Goal: Find specific page/section: Find specific page/section

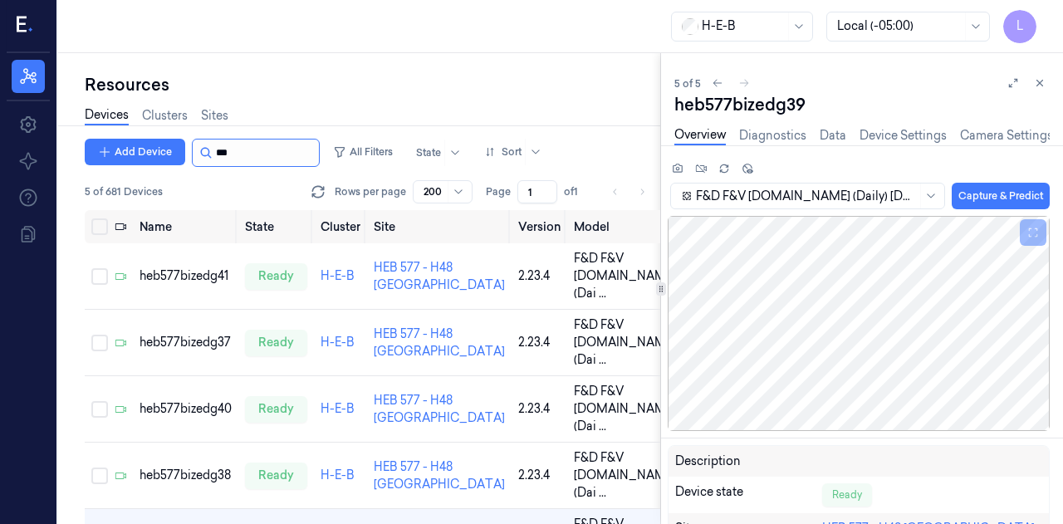
click at [235, 146] on input "string" at bounding box center [266, 152] width 100 height 27
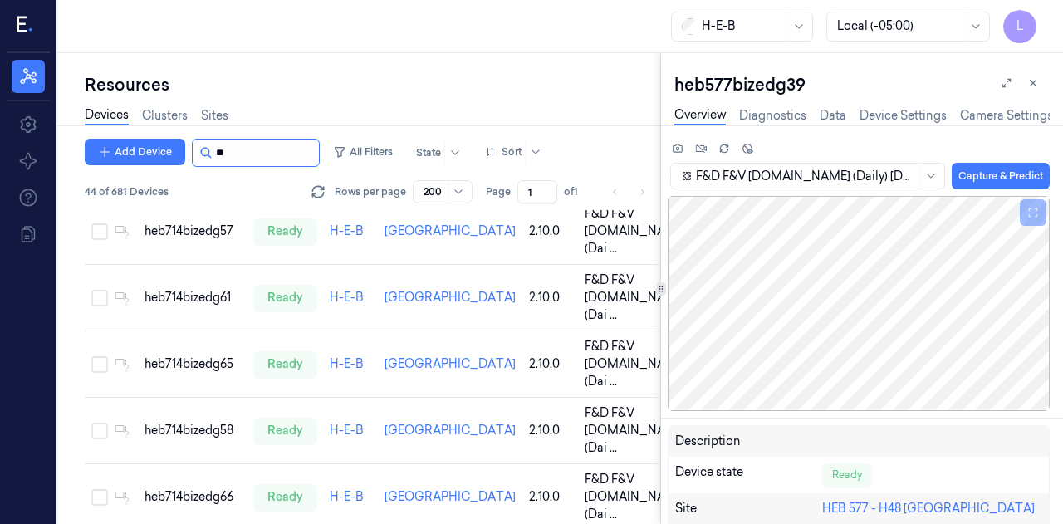
scroll to position [323, 0]
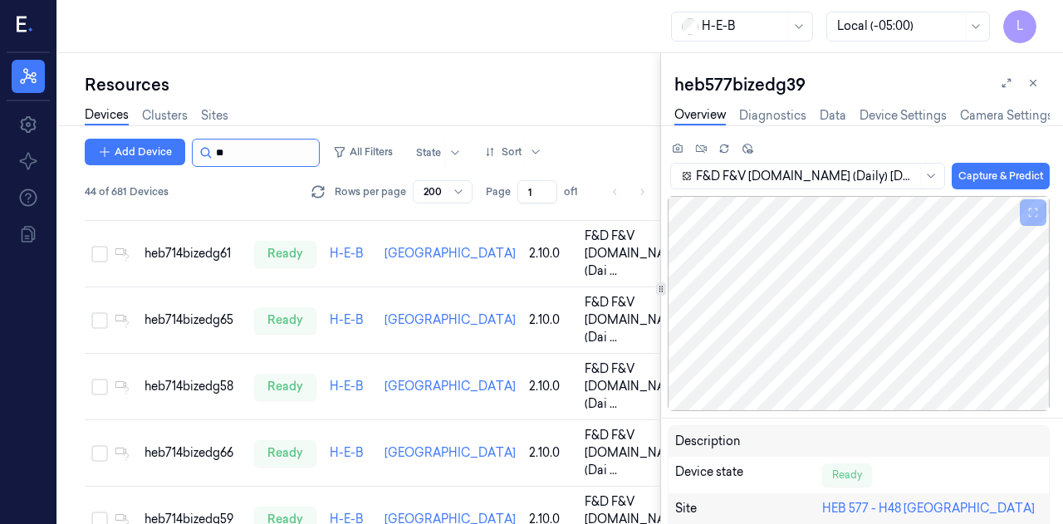
type input "*"
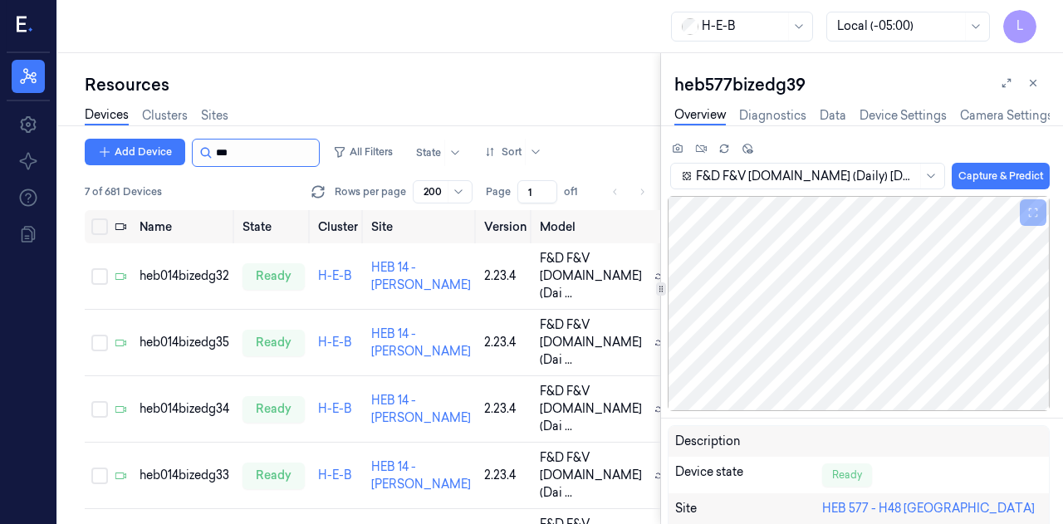
click at [227, 157] on input "string" at bounding box center [266, 152] width 100 height 27
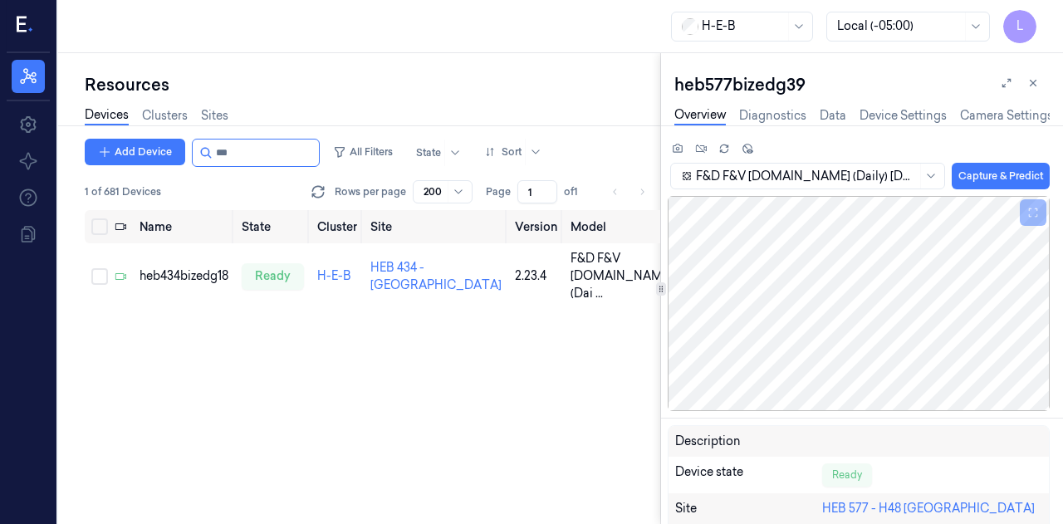
type input "***"
click at [308, 447] on div "Name State Cluster Site Version Model OS Samples Last Ping IP heb434bizedg18 re…" at bounding box center [372, 367] width 575 height 314
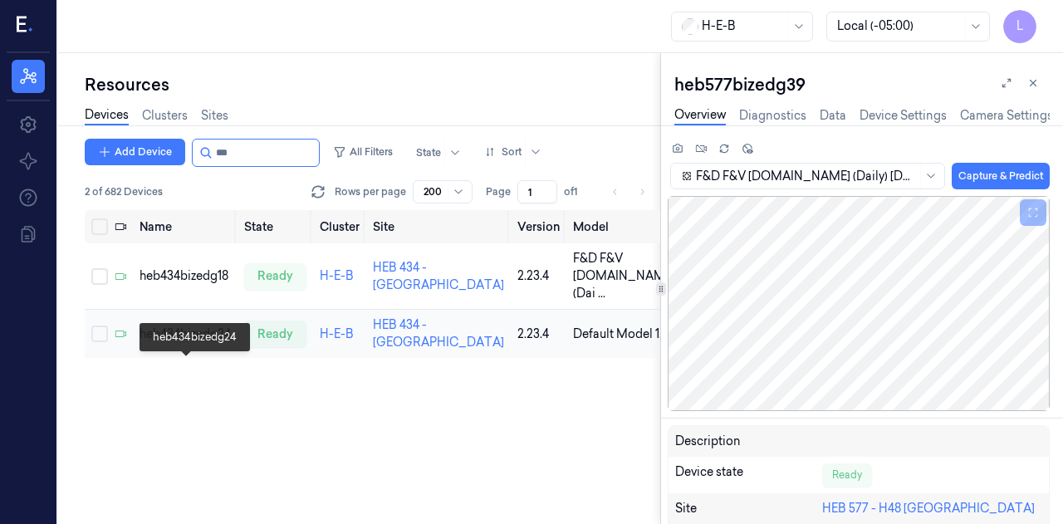
click at [156, 343] on div "heb434bizedg24" at bounding box center [184, 333] width 91 height 17
